Goal: Task Accomplishment & Management: Complete application form

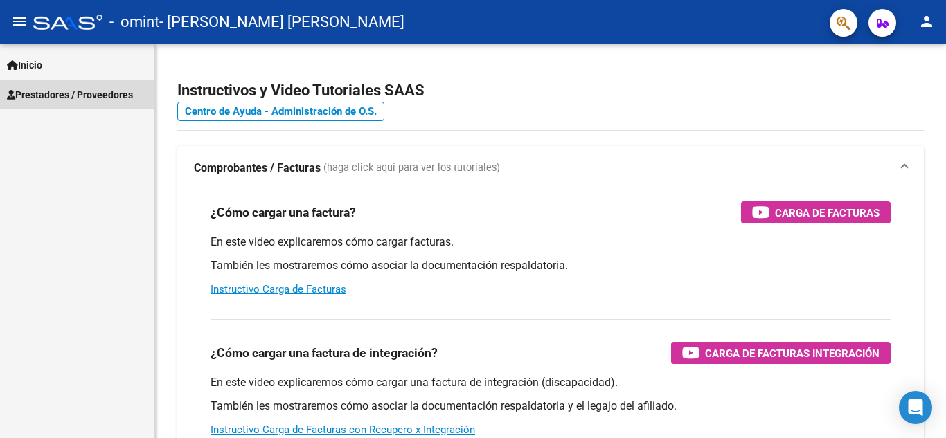
click at [109, 93] on span "Prestadores / Proveedores" at bounding box center [70, 94] width 126 height 15
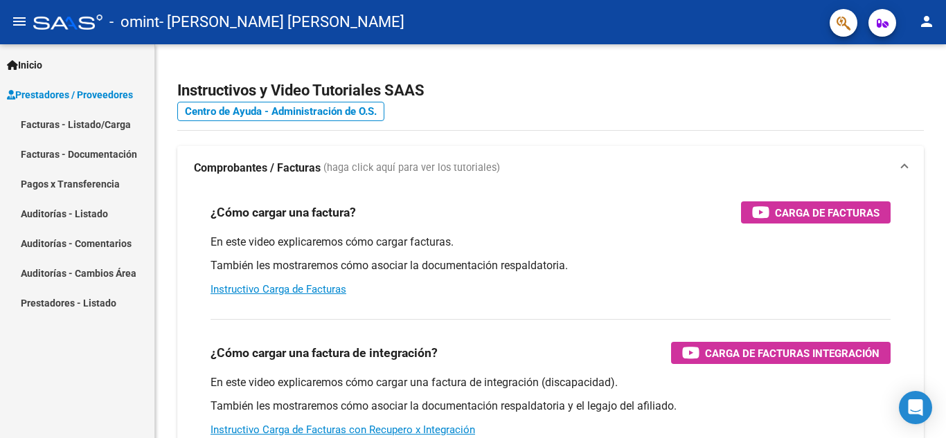
click at [101, 125] on link "Facturas - Listado/Carga" at bounding box center [77, 124] width 154 height 30
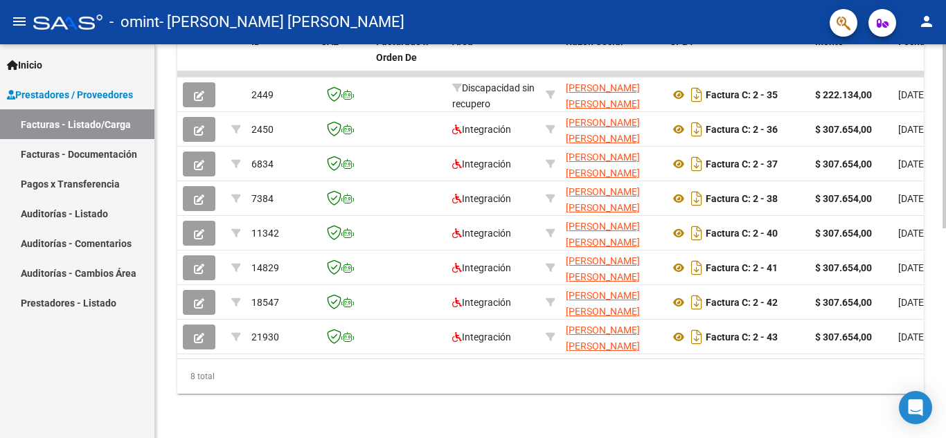
scroll to position [450, 0]
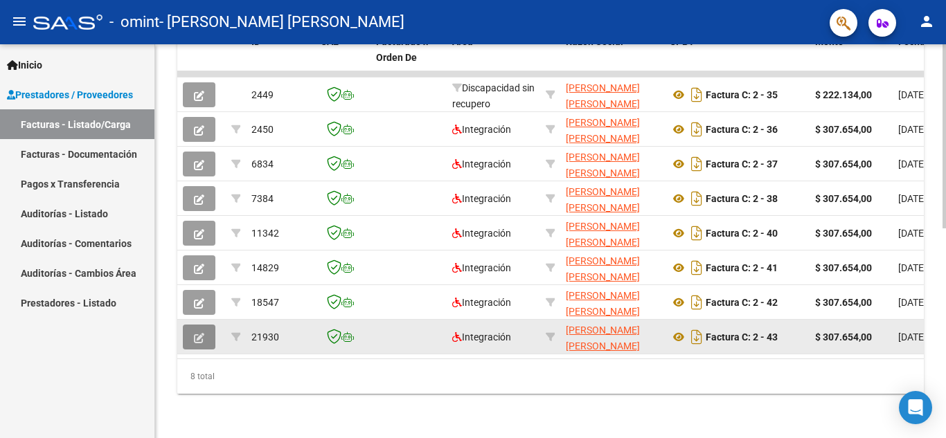
click at [197, 333] on icon "button" at bounding box center [199, 338] width 10 height 10
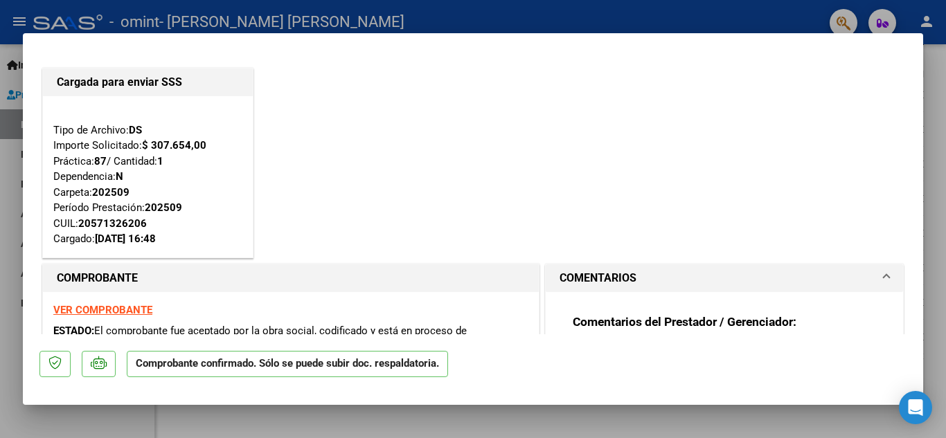
click at [368, 219] on div "Cargada para enviar SSS Tipo de Archivo: DS Importe Solicitado: $ 307.654,00 Pr…" at bounding box center [472, 163] width 867 height 196
click at [406, 184] on div "Cargada para enviar SSS Tipo de Archivo: DS Importe Solicitado: $ 307.654,00 Pr…" at bounding box center [472, 163] width 867 height 196
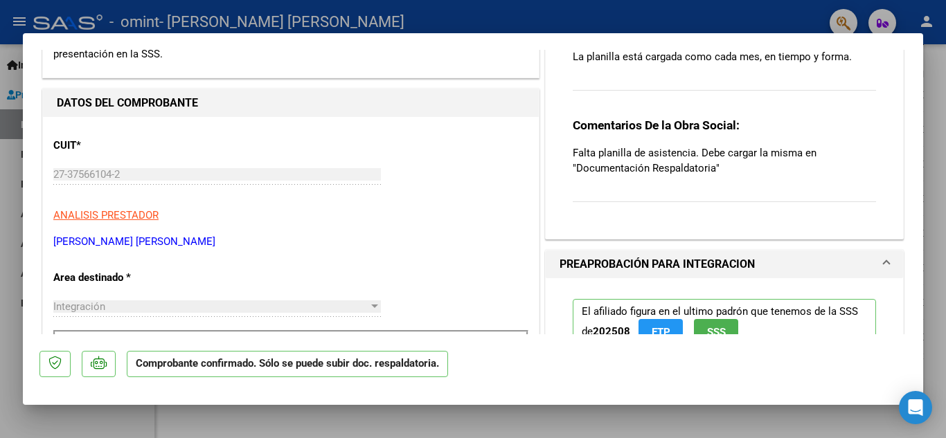
scroll to position [305, 0]
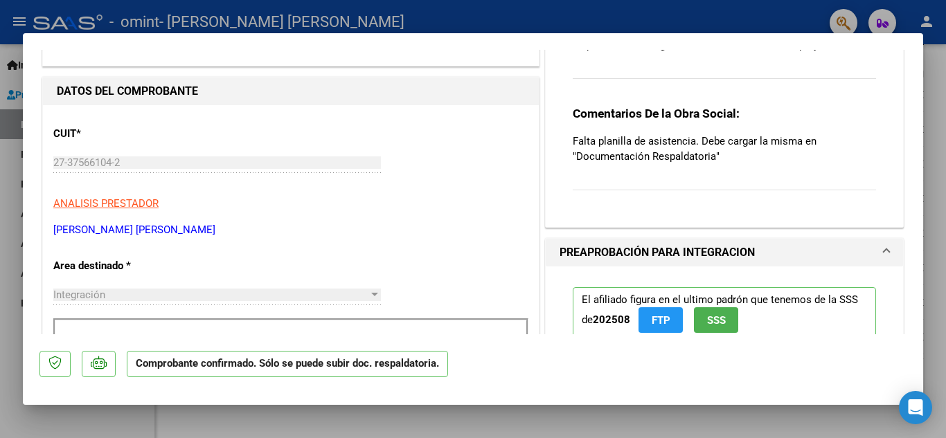
click at [660, 20] on div at bounding box center [473, 219] width 946 height 438
type input "$ 0,00"
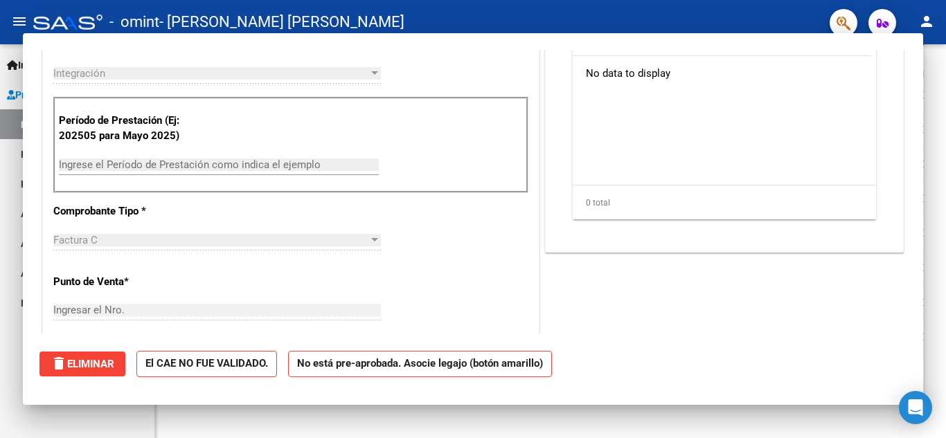
scroll to position [0, 0]
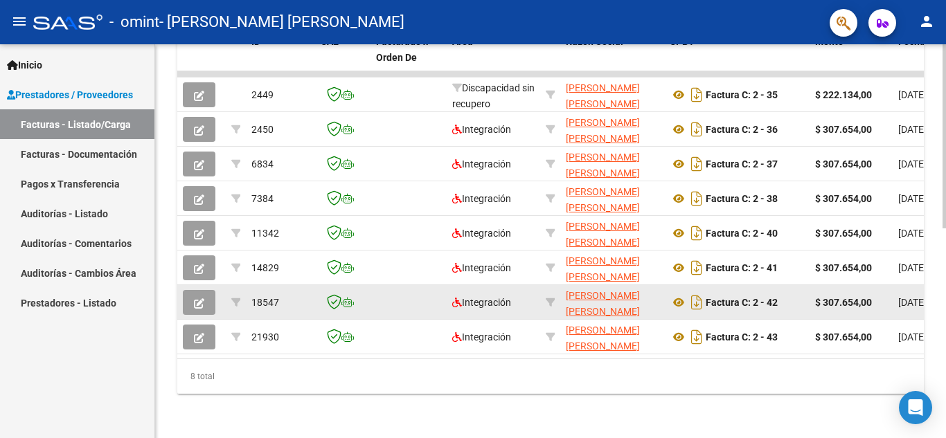
click at [206, 290] on button "button" at bounding box center [199, 302] width 33 height 25
